Goal: Task Accomplishment & Management: Manage account settings

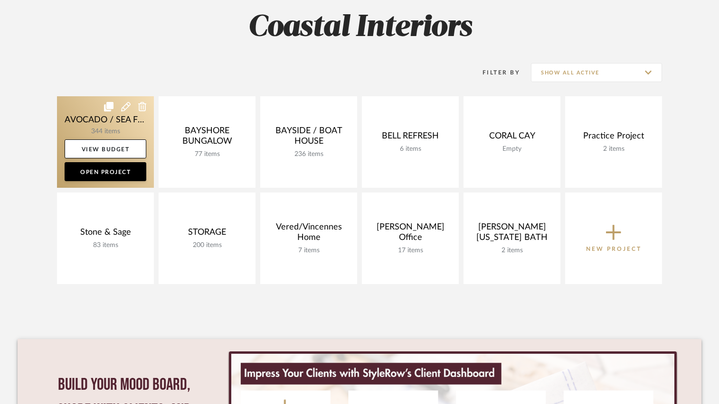
scroll to position [142, 0]
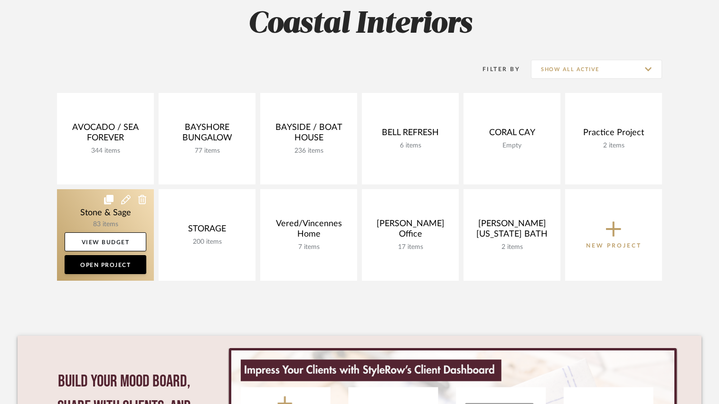
click at [85, 208] on link at bounding box center [105, 235] width 97 height 92
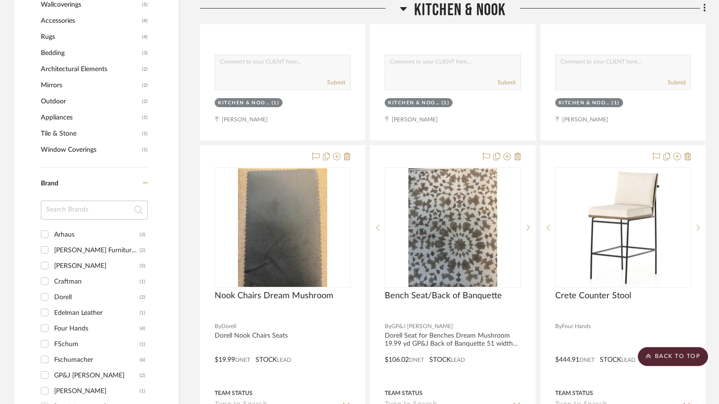
scroll to position [712, 0]
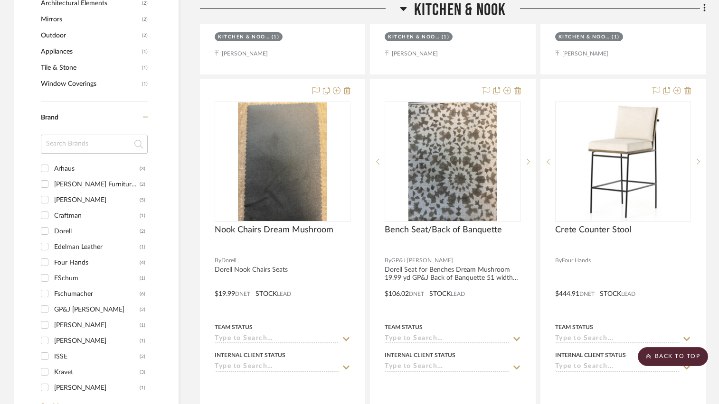
click at [402, 8] on icon at bounding box center [403, 9] width 7 height 4
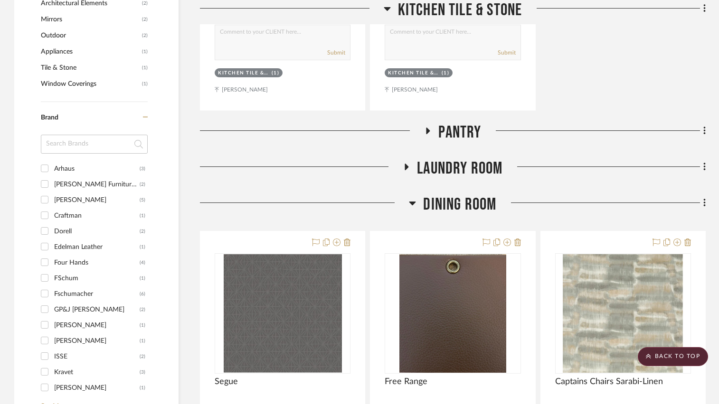
click at [387, 9] on icon at bounding box center [386, 9] width 7 height 4
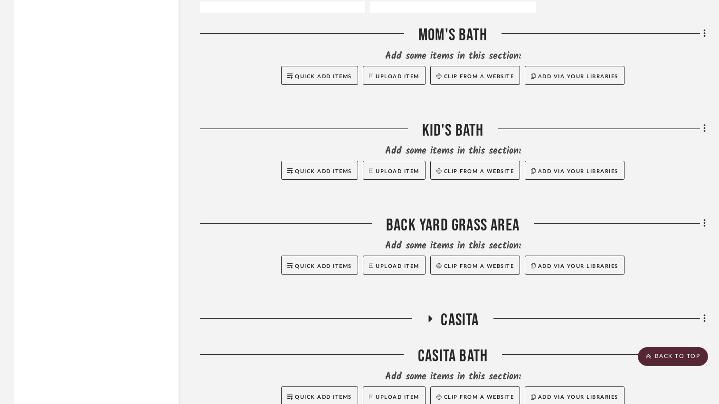
scroll to position [6165, 0]
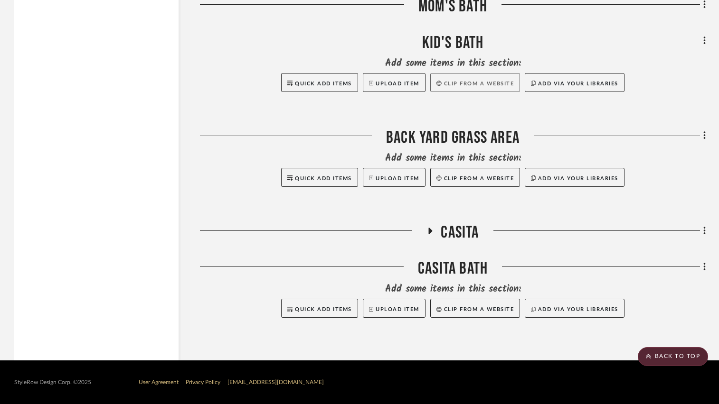
click at [457, 82] on button "Clip from a website" at bounding box center [475, 82] width 90 height 19
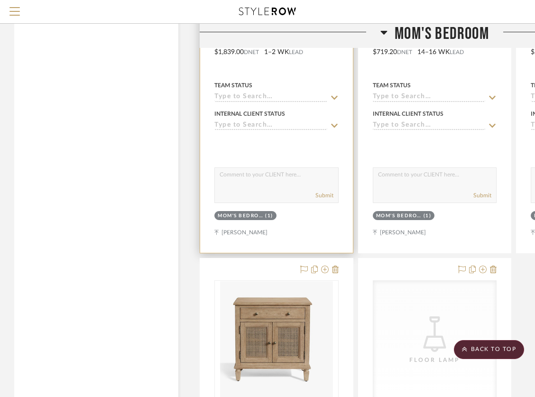
scroll to position [5368, 0]
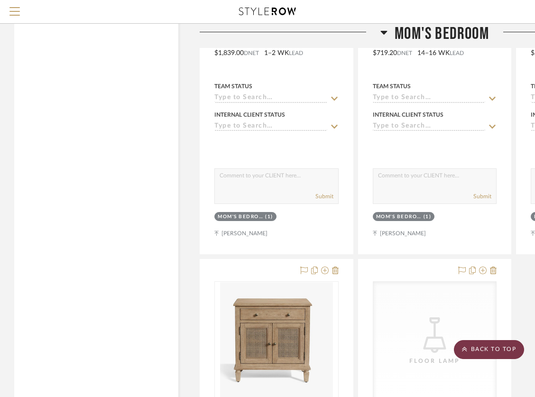
click at [495, 346] on scroll-to-top-button "BACK TO TOP" at bounding box center [489, 349] width 70 height 19
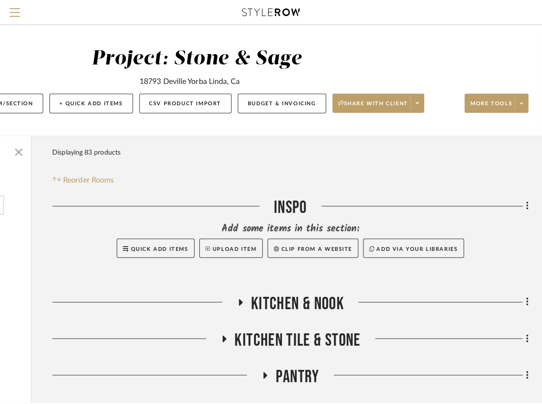
scroll to position [0, 0]
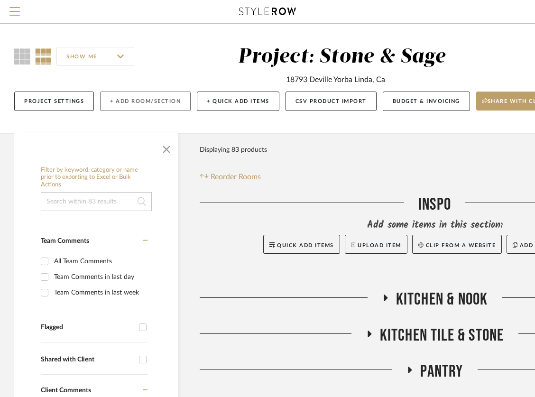
click at [152, 102] on button "+ Add Room/Section" at bounding box center [145, 101] width 91 height 19
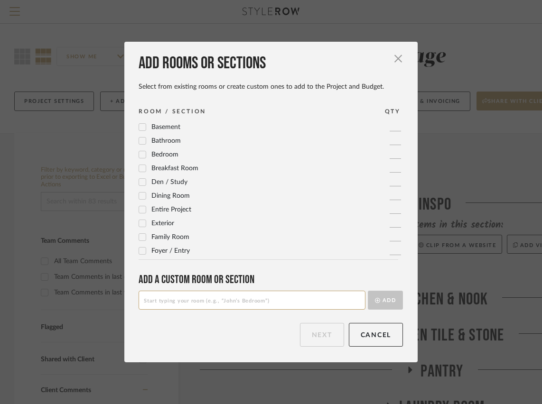
click at [251, 299] on input at bounding box center [252, 300] width 227 height 19
type input "Pool Bath"
click at [388, 297] on button "Add" at bounding box center [385, 300] width 35 height 19
click at [318, 336] on button "Next" at bounding box center [322, 335] width 44 height 24
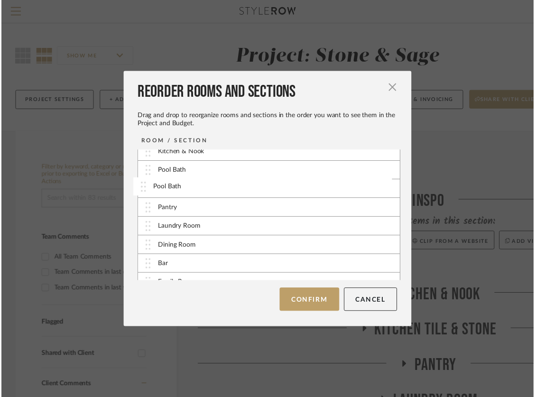
scroll to position [22, 0]
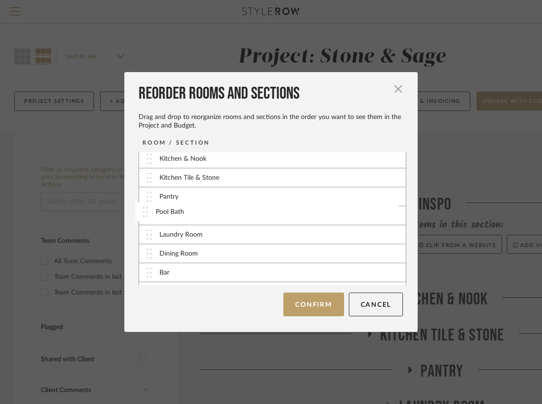
drag, startPoint x: 146, startPoint y: 279, endPoint x: 146, endPoint y: 215, distance: 63.6
click at [307, 309] on button "Confirm" at bounding box center [313, 305] width 60 height 24
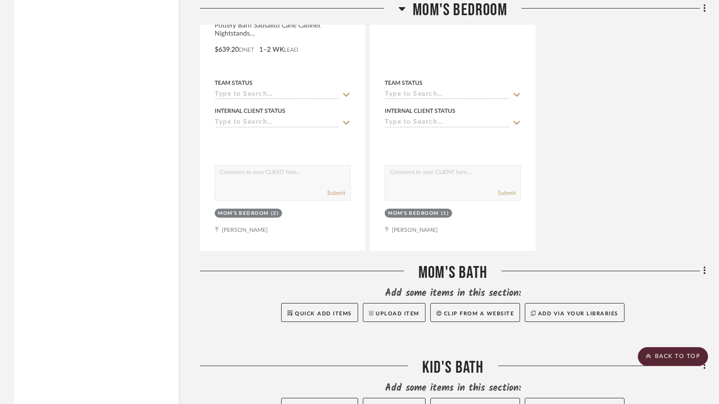
scroll to position [6027, 0]
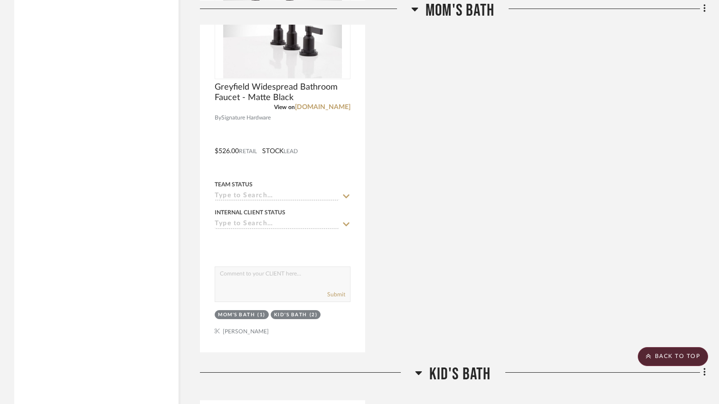
scroll to position [6316, 0]
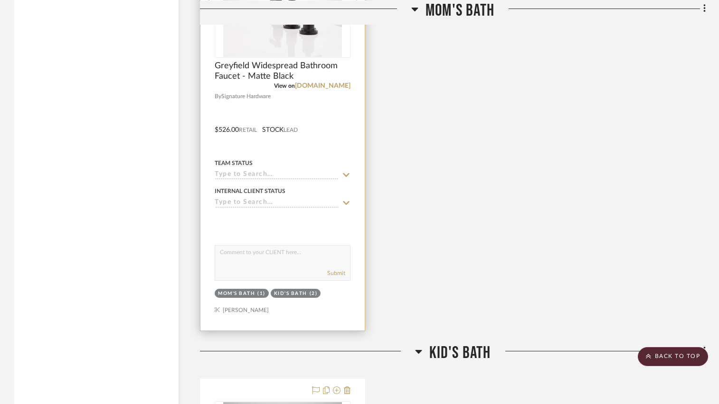
click at [348, 119] on div at bounding box center [282, 123] width 164 height 415
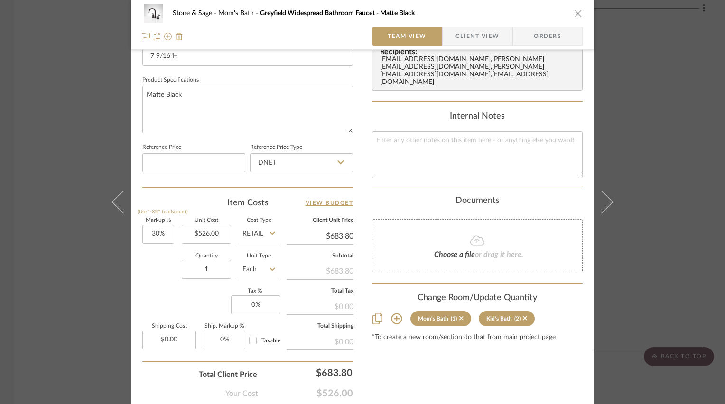
scroll to position [476, 0]
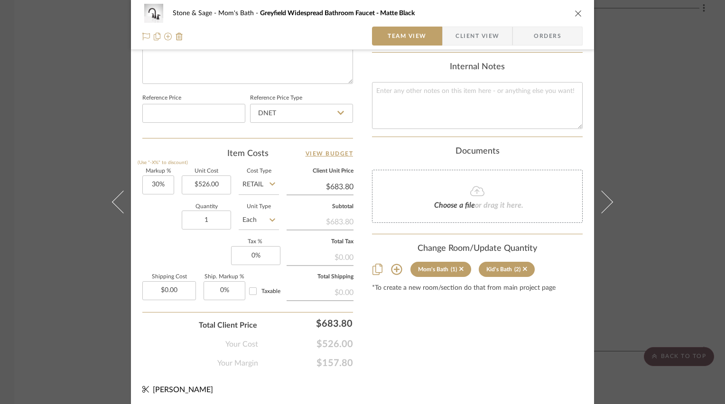
click at [392, 264] on icon at bounding box center [396, 269] width 11 height 11
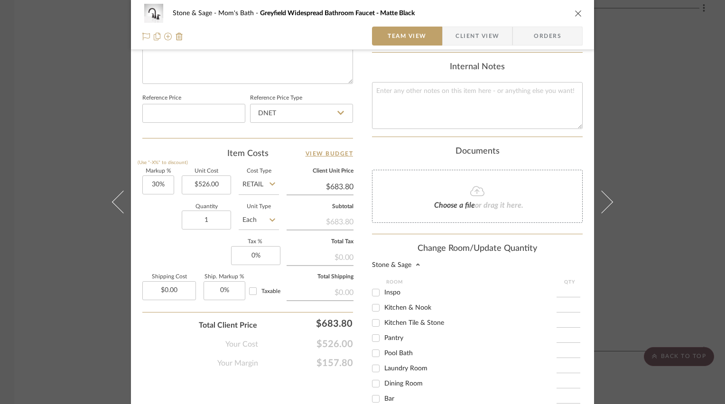
click at [374, 346] on input "Pool Bath" at bounding box center [375, 353] width 15 height 15
checkbox input "true"
type input "1"
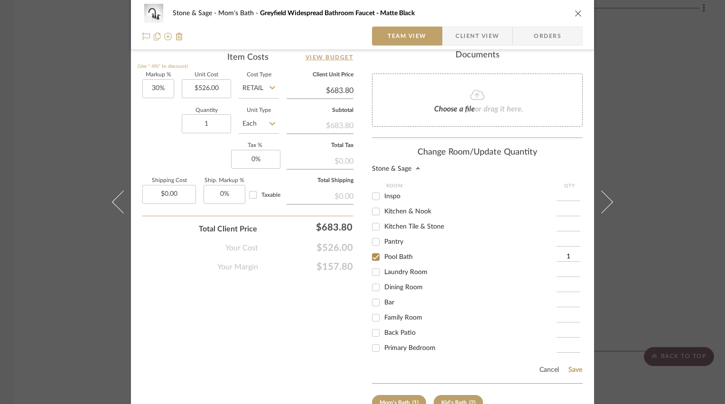
scroll to position [615, 0]
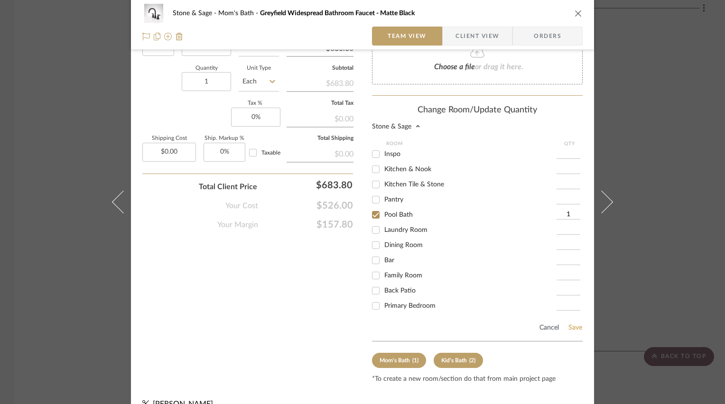
click at [571, 324] on button "Save" at bounding box center [575, 328] width 15 height 8
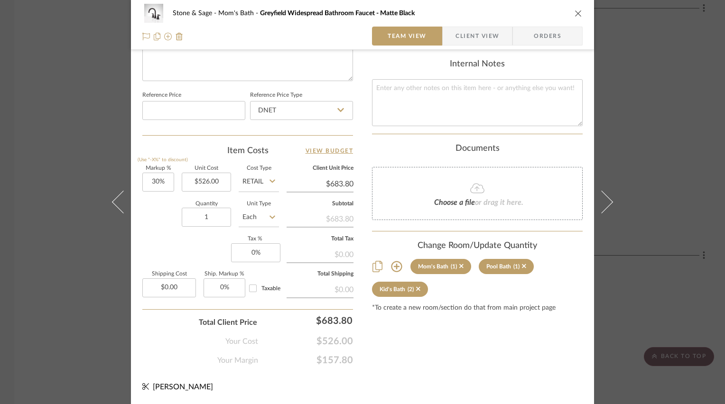
scroll to position [476, 0]
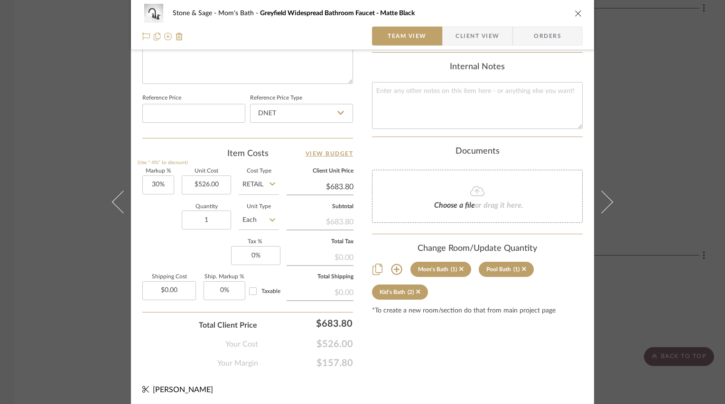
click at [576, 14] on icon "close" at bounding box center [579, 13] width 8 height 8
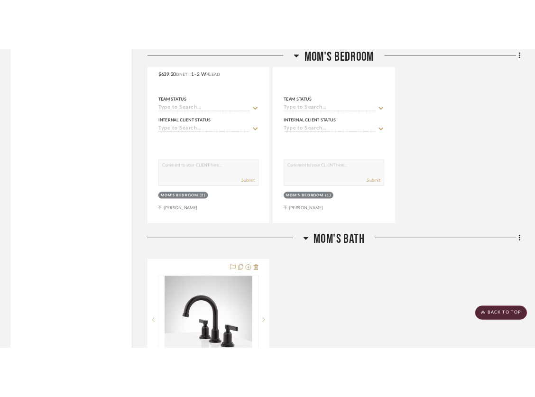
scroll to position [6316, 0]
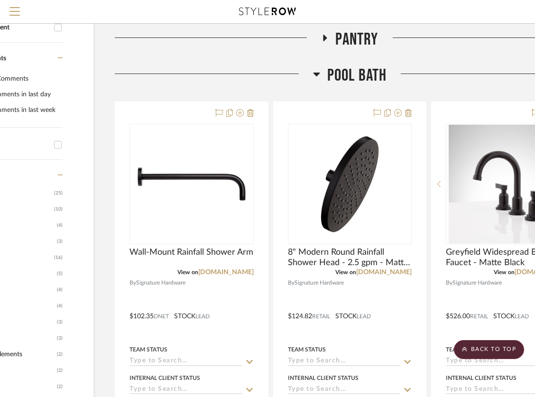
scroll to position [332, 148]
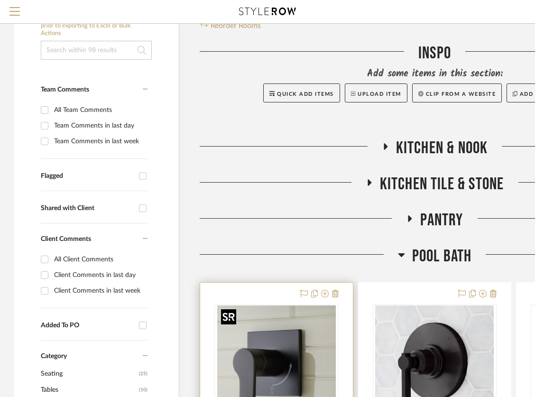
scroll to position [190, 0]
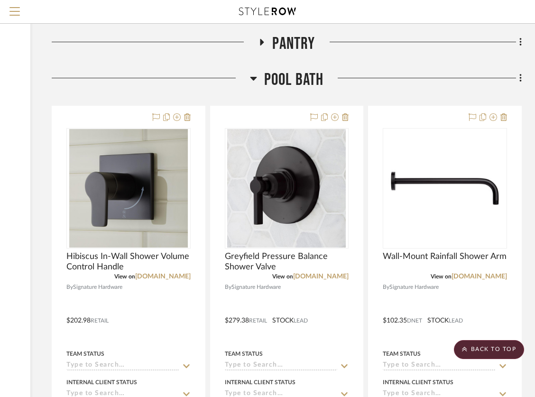
scroll to position [285, 148]
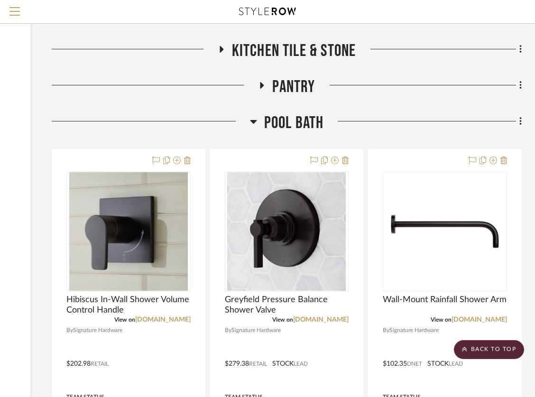
click at [253, 119] on icon at bounding box center [253, 121] width 7 height 11
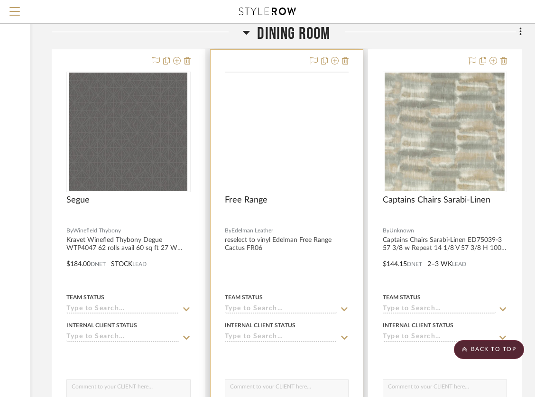
scroll to position [475, 148]
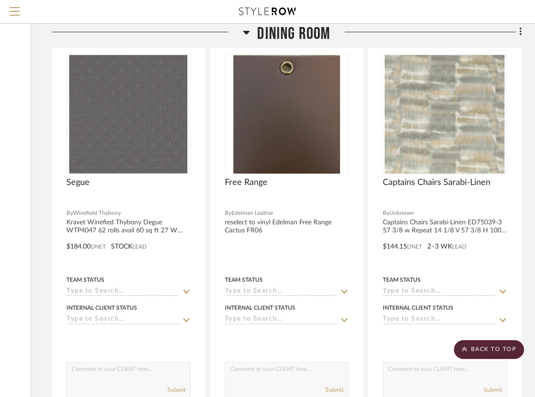
click at [249, 32] on icon at bounding box center [246, 33] width 7 height 4
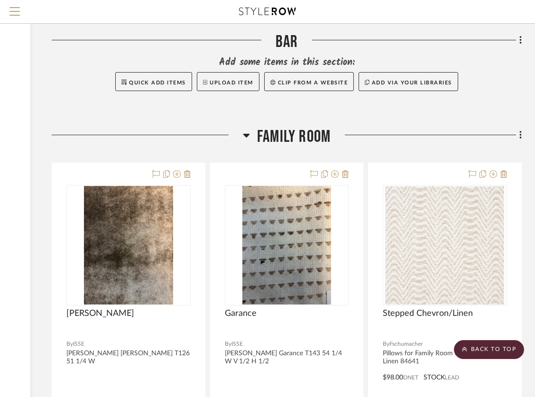
click at [245, 139] on icon at bounding box center [246, 135] width 7 height 11
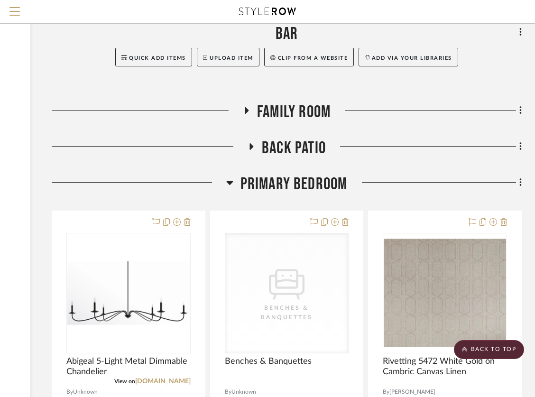
scroll to position [522, 148]
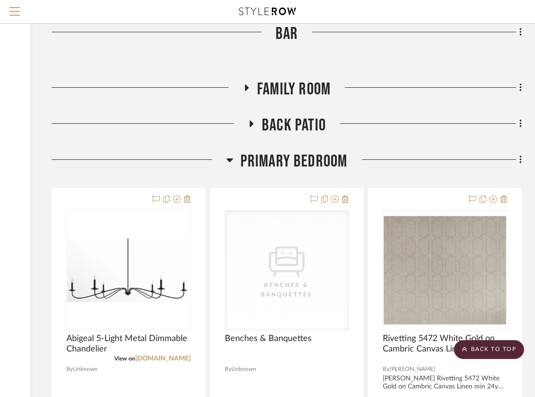
click at [230, 159] on icon at bounding box center [229, 161] width 7 height 4
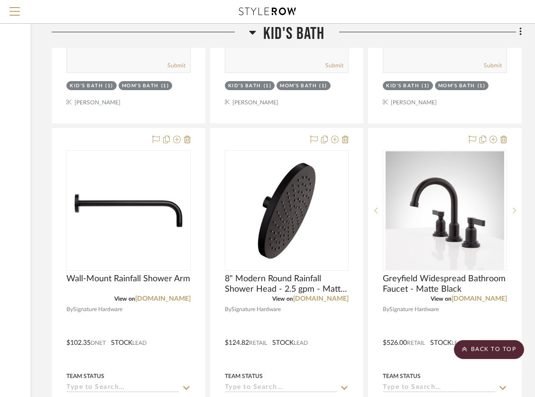
scroll to position [3370, 148]
